Goal: Information Seeking & Learning: Learn about a topic

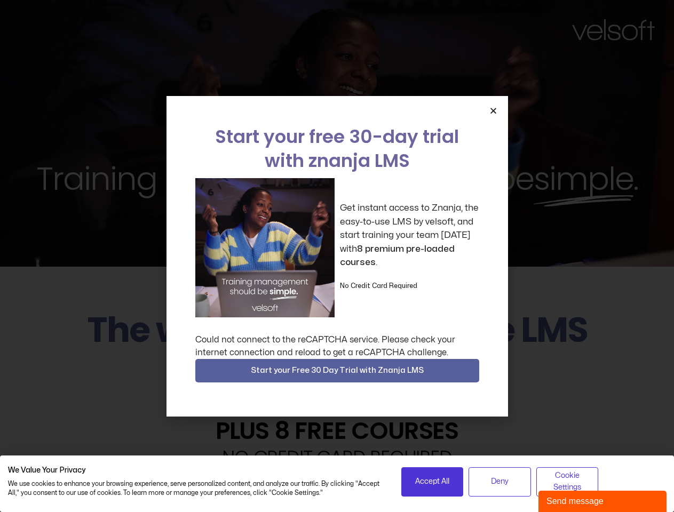
click at [337, 256] on div "Get instant access to Znanja, the easy-to-use LMS by velsoft, and start trainin…" at bounding box center [337, 247] width 284 height 139
click at [493, 110] on icon "Close" at bounding box center [493, 111] width 8 height 8
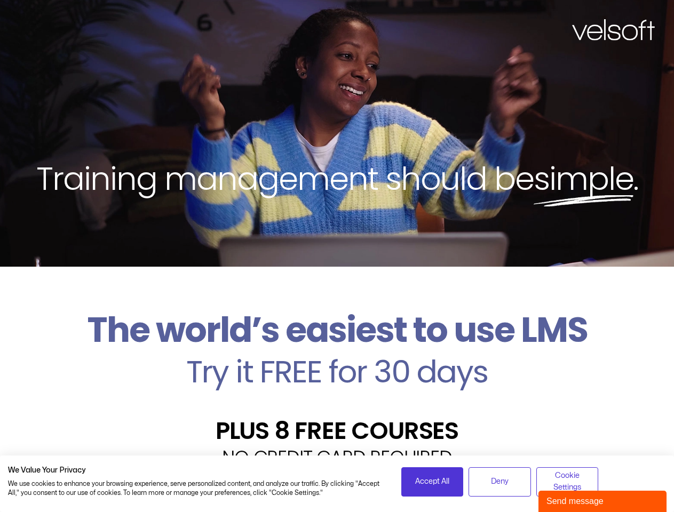
click at [337, 371] on h2 "Try it FREE for 30 days" at bounding box center [337, 372] width 658 height 31
click at [432, 482] on span "Accept All" at bounding box center [432, 482] width 34 height 12
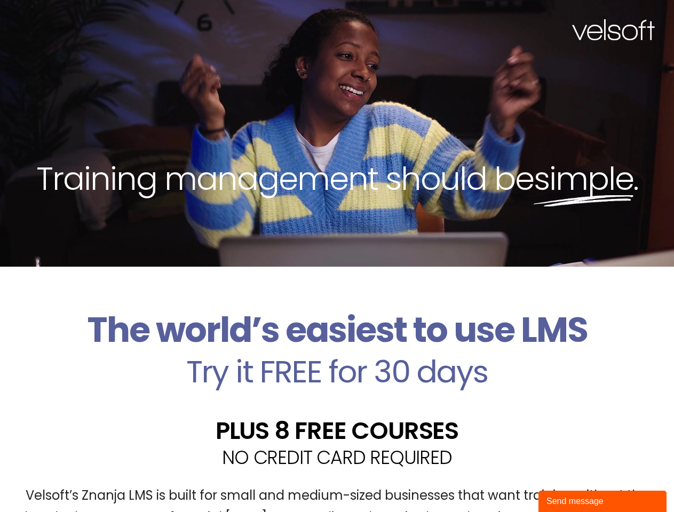
click at [500, 482] on div "Velsoft’s Znanja LMS is built for small and medium-sized businesses that want t…" at bounding box center [337, 511] width 658 height 78
click at [567, 482] on div "Velsoft’s Znanja LMS is built for small and medium-sized businesses that want t…" at bounding box center [337, 511] width 658 height 78
click at [603, 502] on div "Send message" at bounding box center [603, 501] width 112 height 13
